Goal: Task Accomplishment & Management: Manage account settings

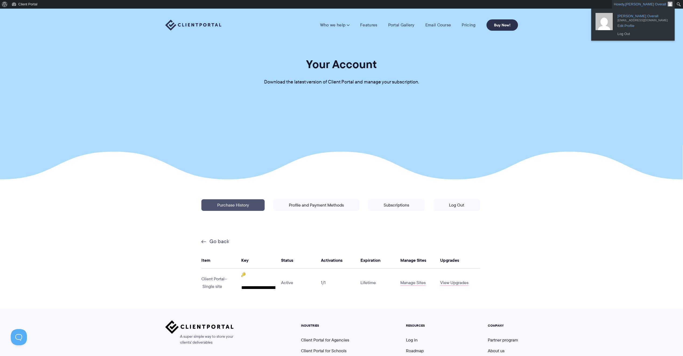
click at [627, 26] on span "Edit Profile" at bounding box center [642, 24] width 50 height 5
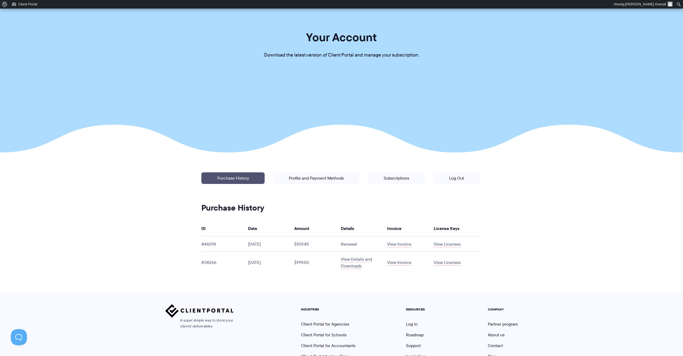
scroll to position [54, 0]
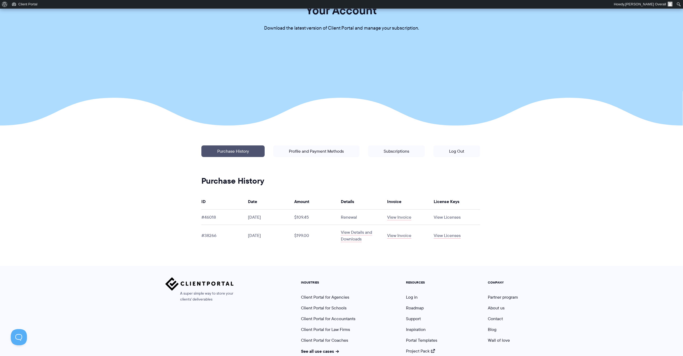
click at [452, 216] on link "View Licenses" at bounding box center [446, 217] width 27 height 6
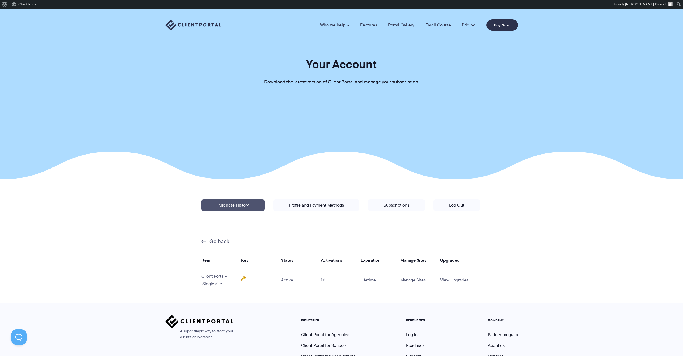
click at [243, 278] on img at bounding box center [243, 278] width 4 height 4
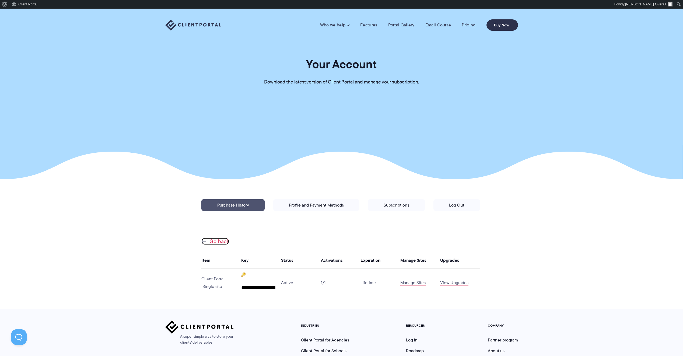
click at [211, 241] on link "Go back" at bounding box center [215, 241] width 28 height 7
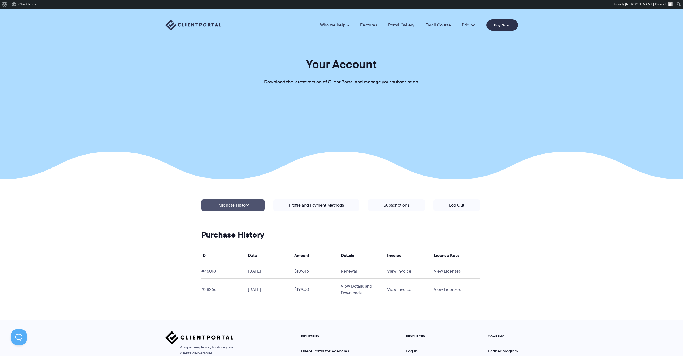
click at [452, 290] on link "View Licenses" at bounding box center [446, 289] width 27 height 6
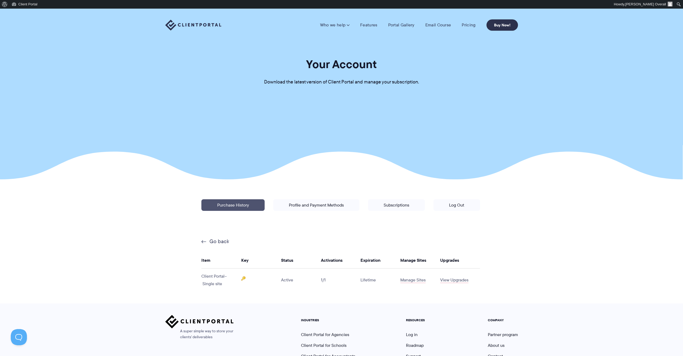
click at [245, 280] on img at bounding box center [243, 278] width 4 height 4
